Goal: Check status: Check status

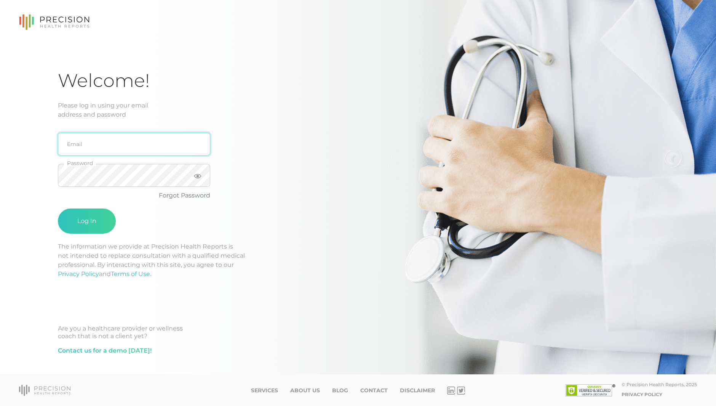
click at [137, 142] on input "email" at bounding box center [134, 144] width 152 height 23
type input "[EMAIL_ADDRESS][DOMAIN_NAME]"
click at [58, 208] on button "Log In" at bounding box center [87, 220] width 58 height 25
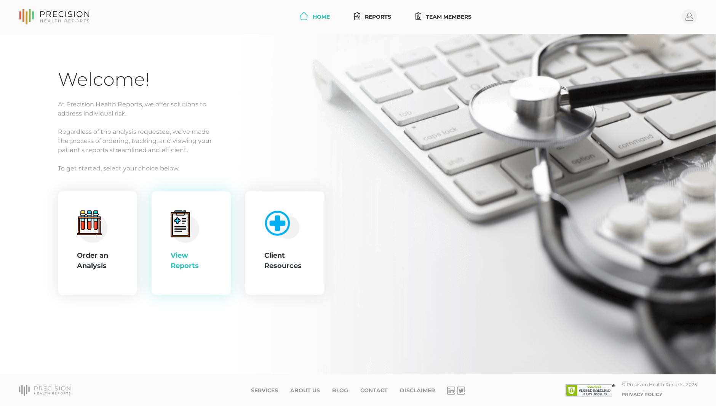
click at [223, 228] on div "View Reports" at bounding box center [191, 243] width 79 height 104
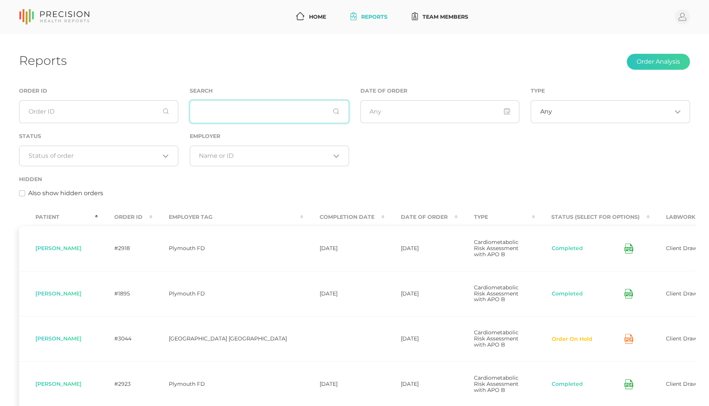
click at [232, 110] on input "text" at bounding box center [269, 111] width 159 height 23
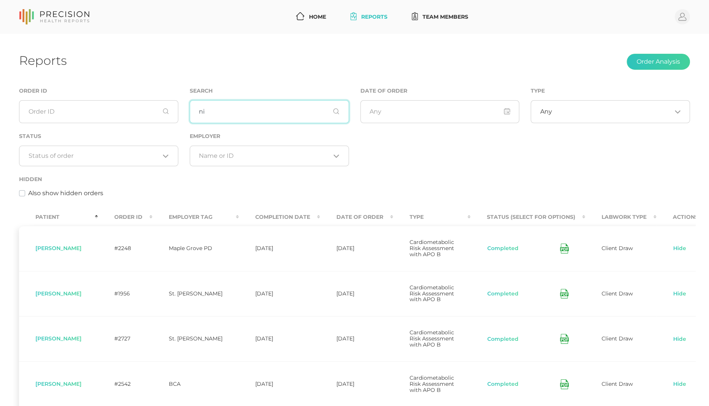
type input "n"
click at [195, 109] on input "ike" at bounding box center [269, 111] width 159 height 23
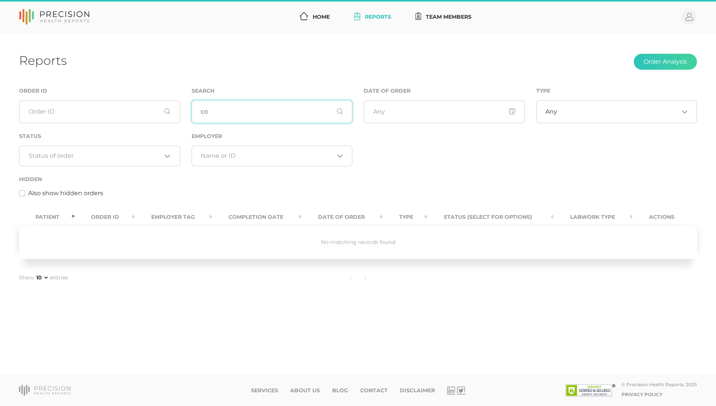
type input "c"
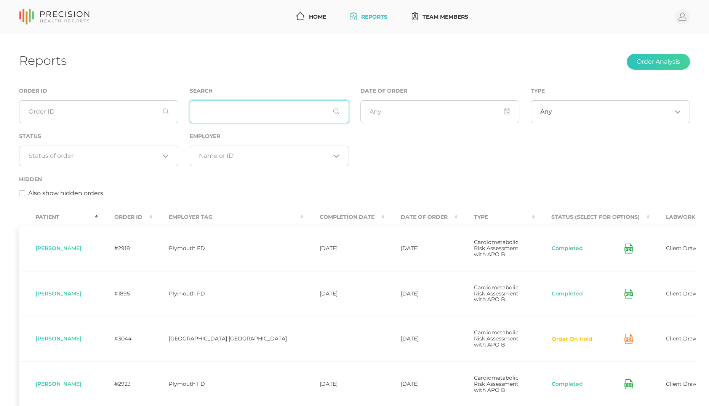
click at [249, 111] on input "text" at bounding box center [269, 111] width 159 height 23
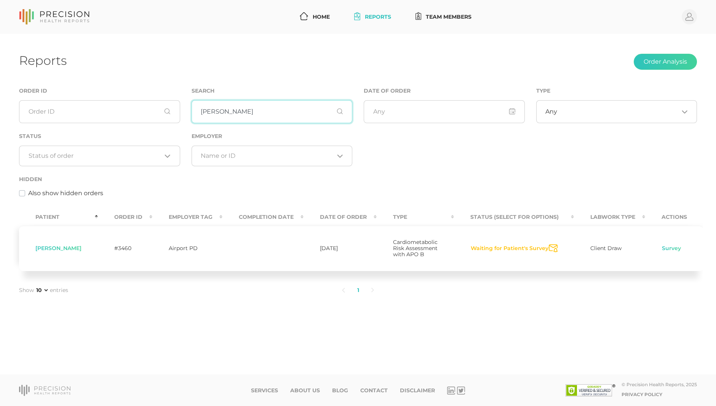
type input "[PERSON_NAME]"
click at [508, 250] on button "Waiting for Patient's Survey" at bounding box center [509, 248] width 78 height 8
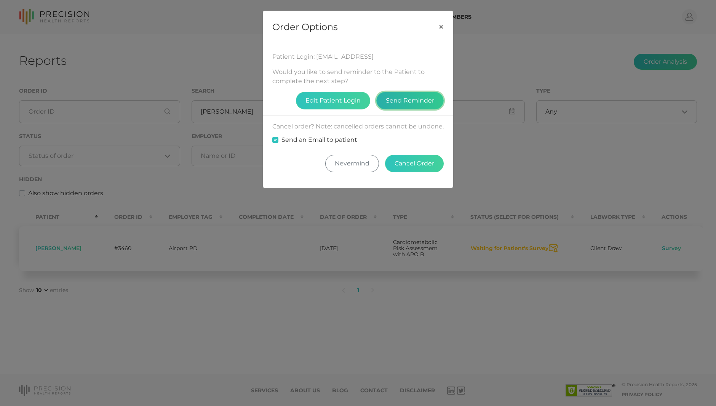
click at [413, 101] on button "Send Reminder" at bounding box center [409, 101] width 67 height 18
